Goal: Task Accomplishment & Management: Use online tool/utility

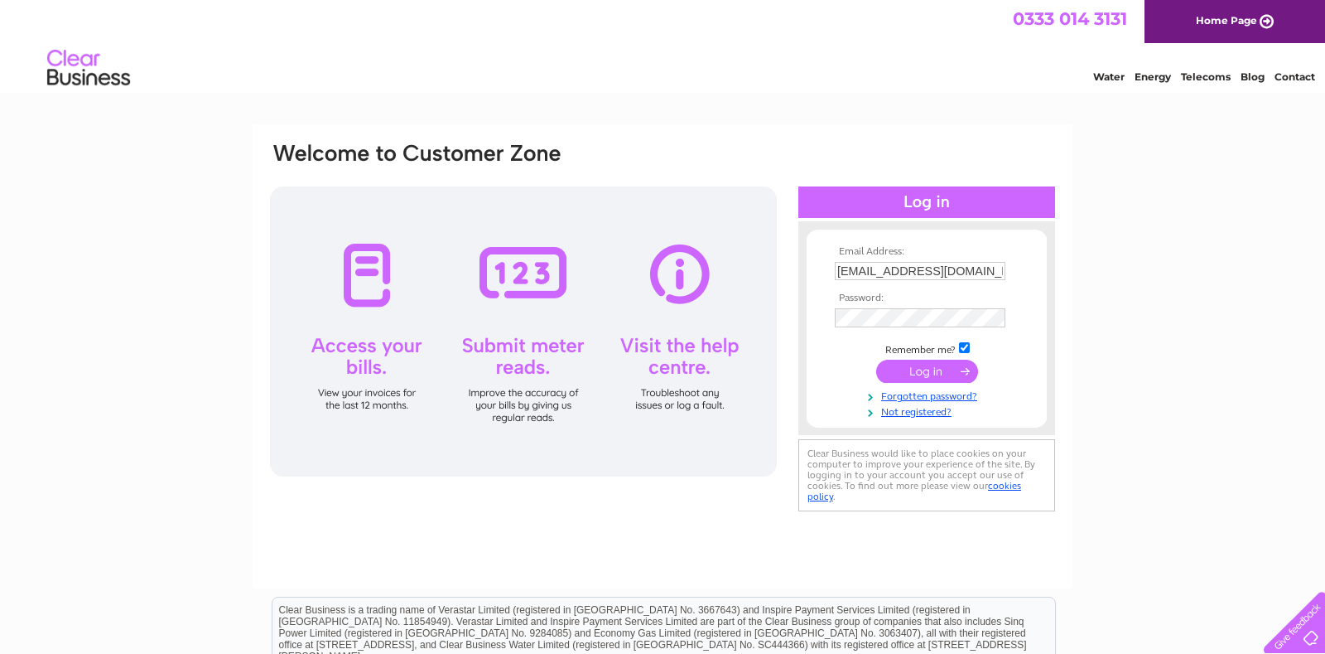
click at [896, 377] on input "submit" at bounding box center [927, 370] width 102 height 23
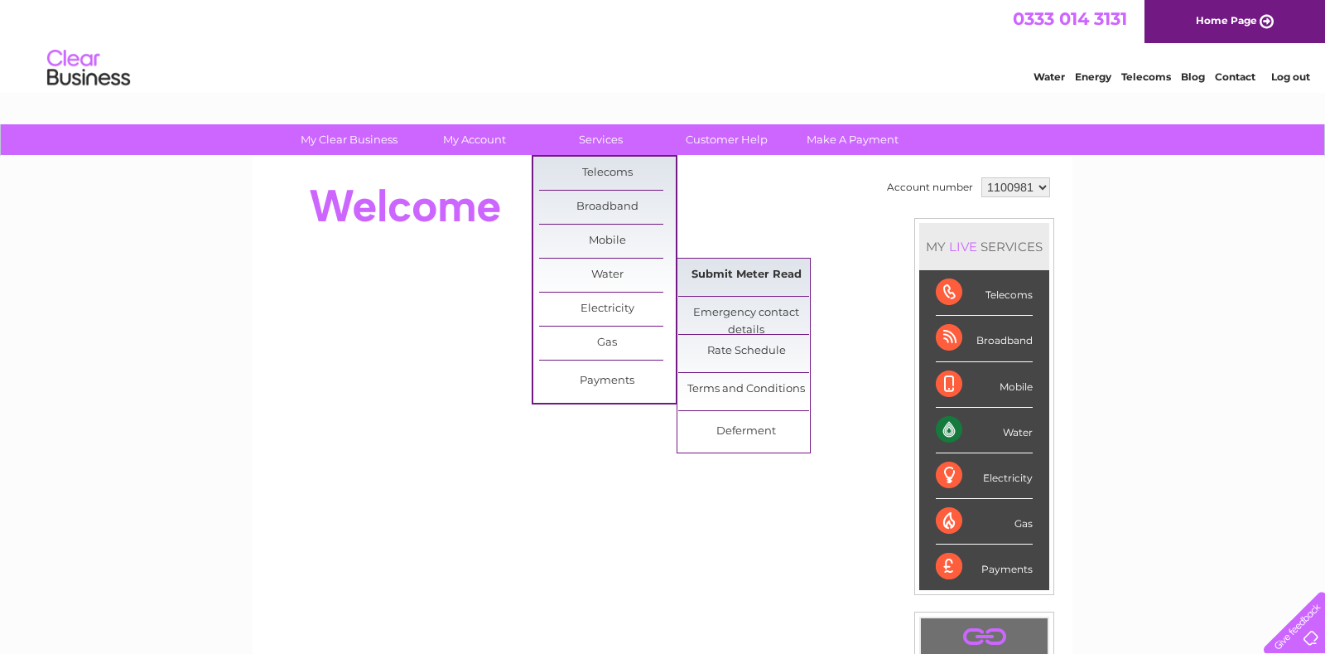
click at [719, 276] on link "Submit Meter Read" at bounding box center [746, 274] width 137 height 33
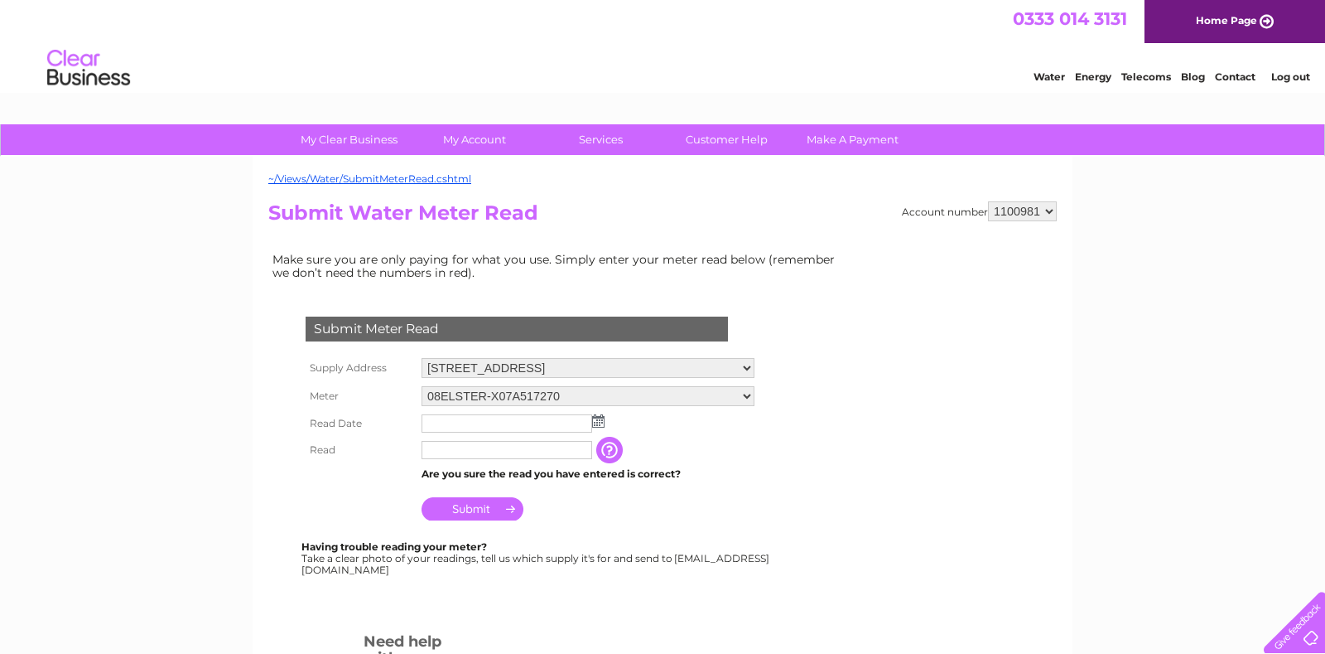
click at [600, 417] on img at bounding box center [598, 420] width 12 height 13
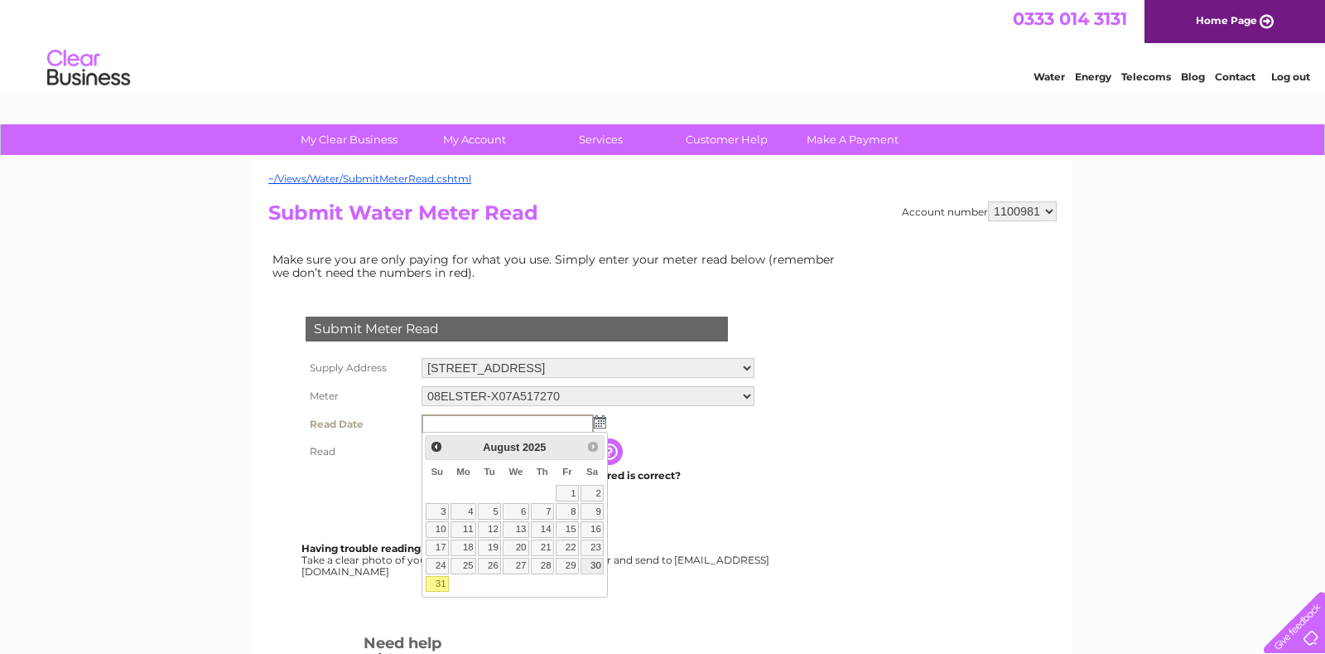
click at [604, 574] on link "30" at bounding box center [592, 565] width 23 height 17
type input "2025/08/30"
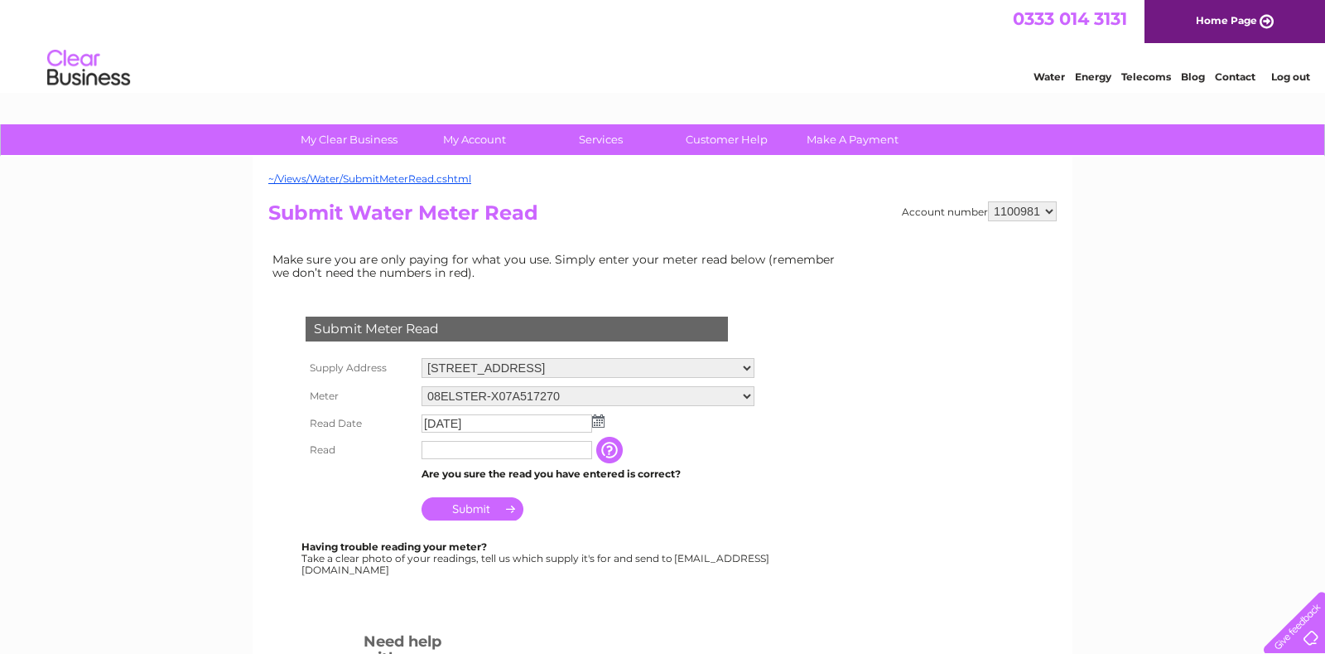
click at [517, 446] on input "text" at bounding box center [507, 450] width 171 height 18
click at [607, 450] on input "button" at bounding box center [611, 450] width 30 height 27
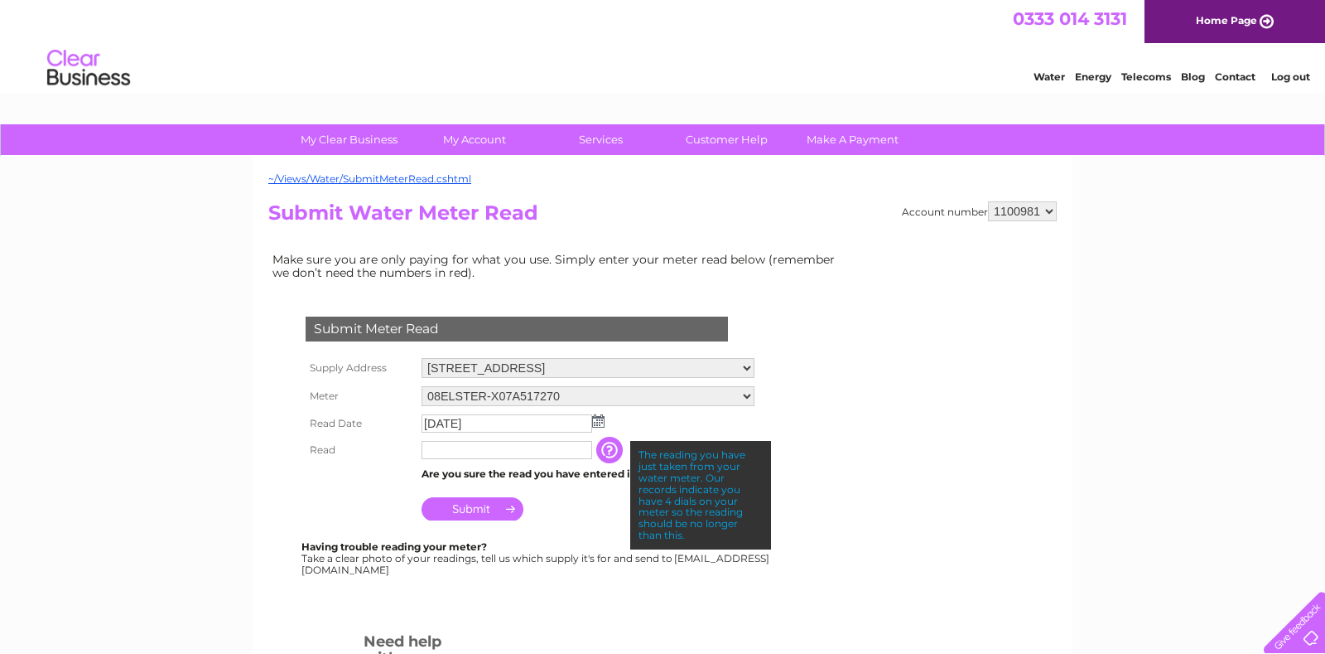
click at [532, 457] on input "text" at bounding box center [507, 450] width 171 height 18
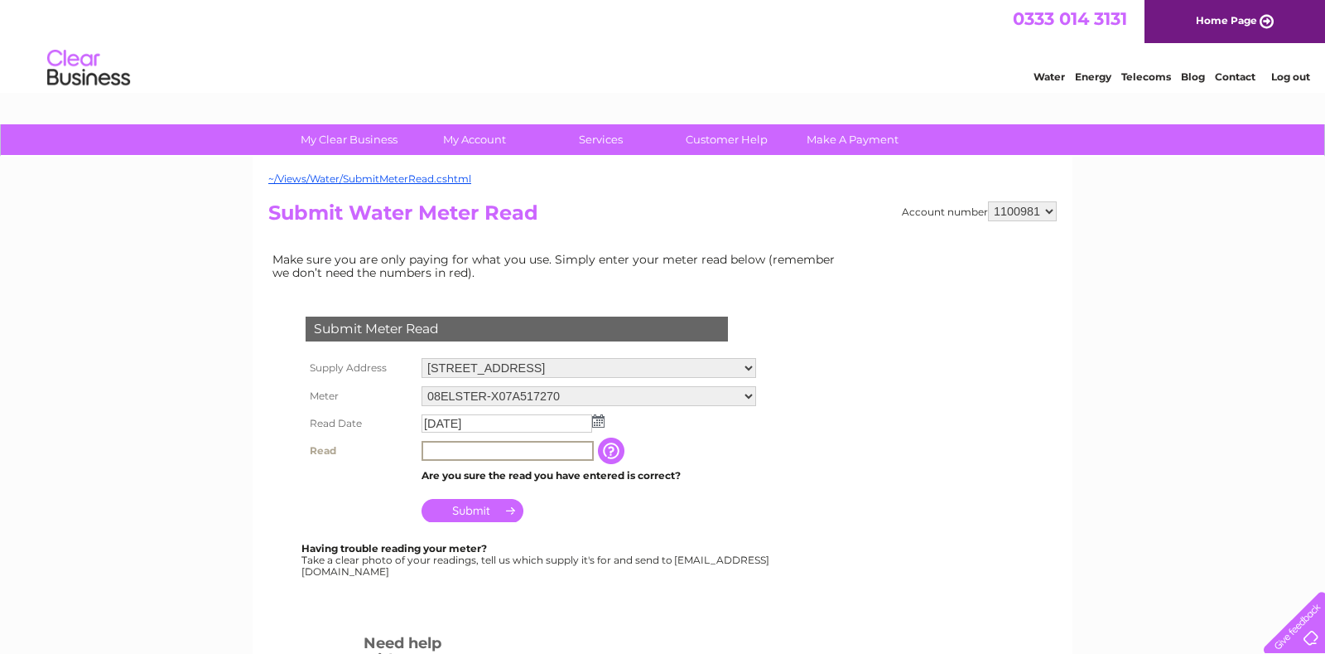
click at [529, 451] on input "text" at bounding box center [508, 451] width 172 height 20
